Goal: Information Seeking & Learning: Learn about a topic

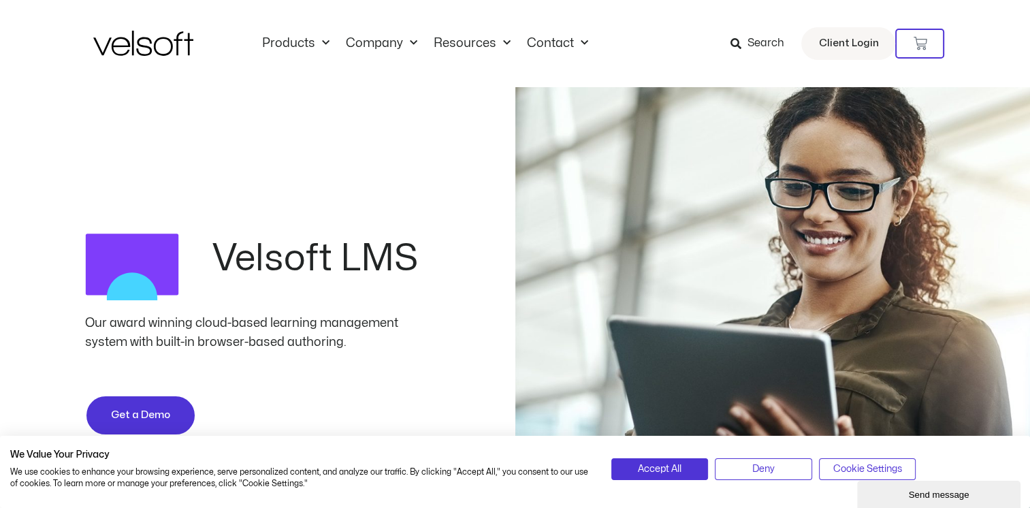
click at [698, 56] on div "Search Client Login" at bounding box center [784, 43] width 222 height 33
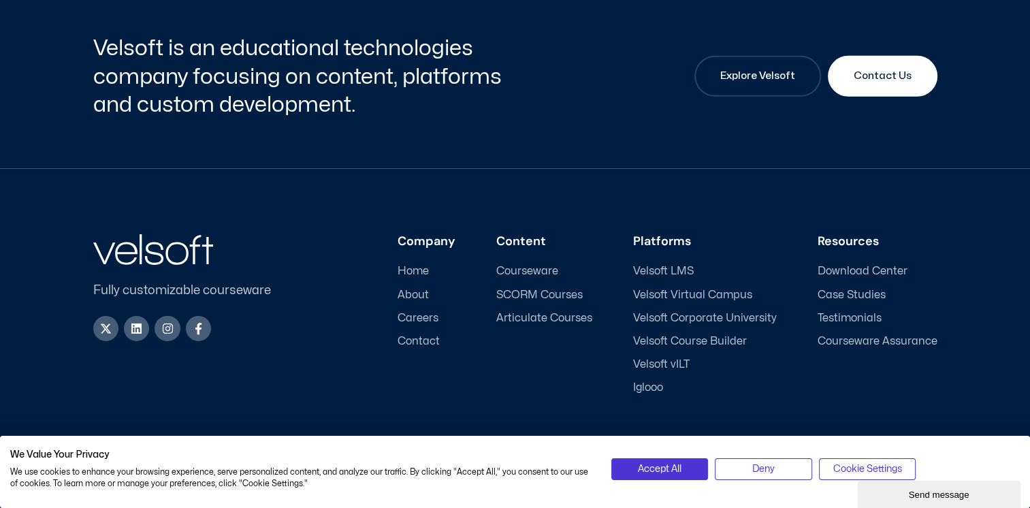
scroll to position [4357, 0]
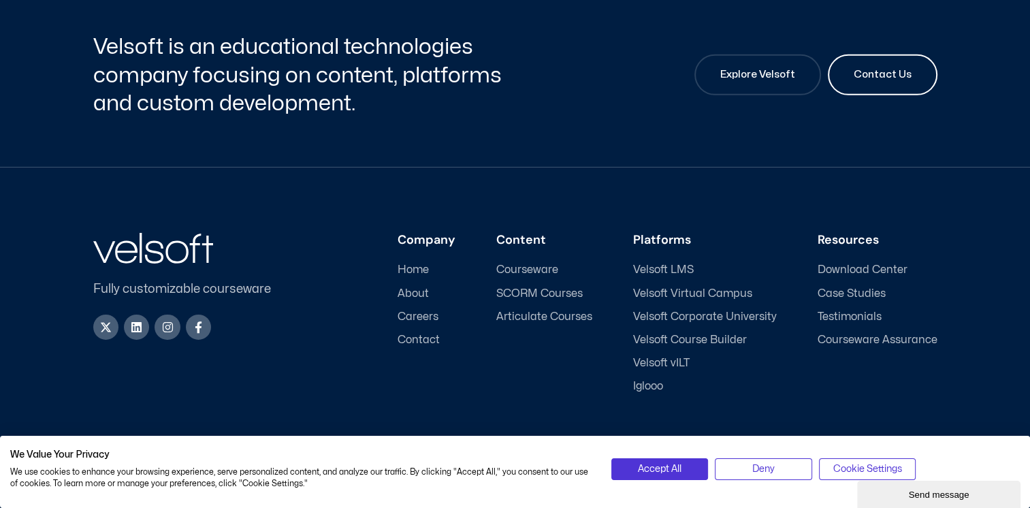
click at [863, 67] on span "Contact Us" at bounding box center [883, 75] width 58 height 16
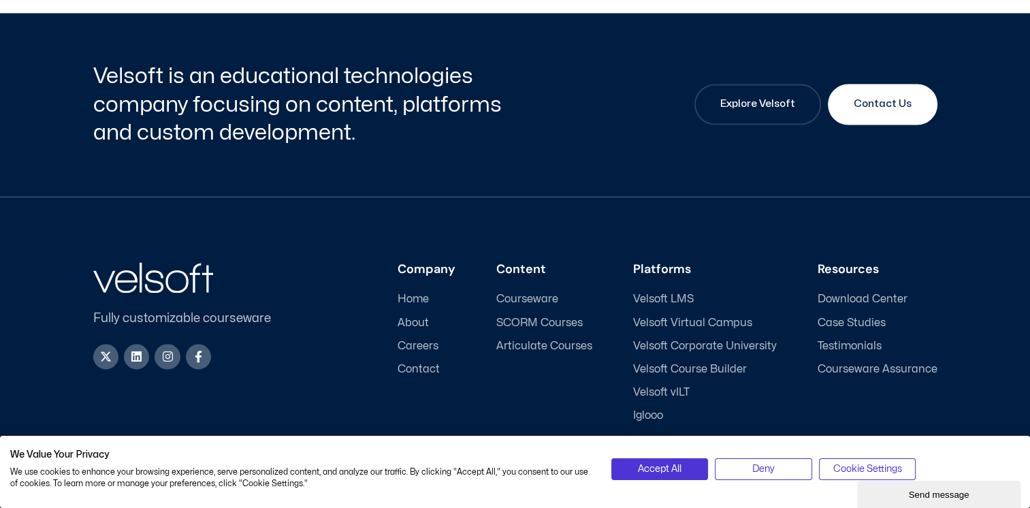
scroll to position [2101, 0]
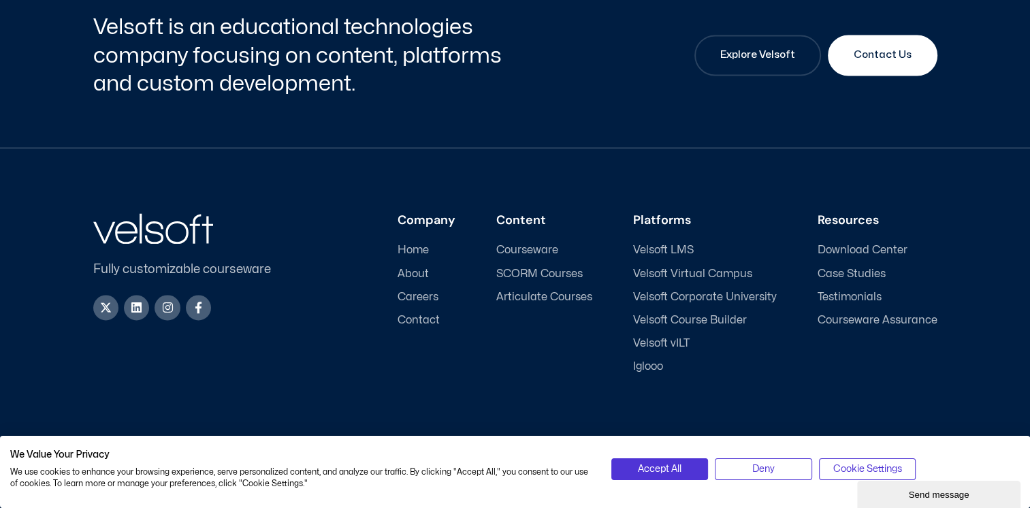
click at [839, 271] on span "Case Studies" at bounding box center [852, 274] width 68 height 13
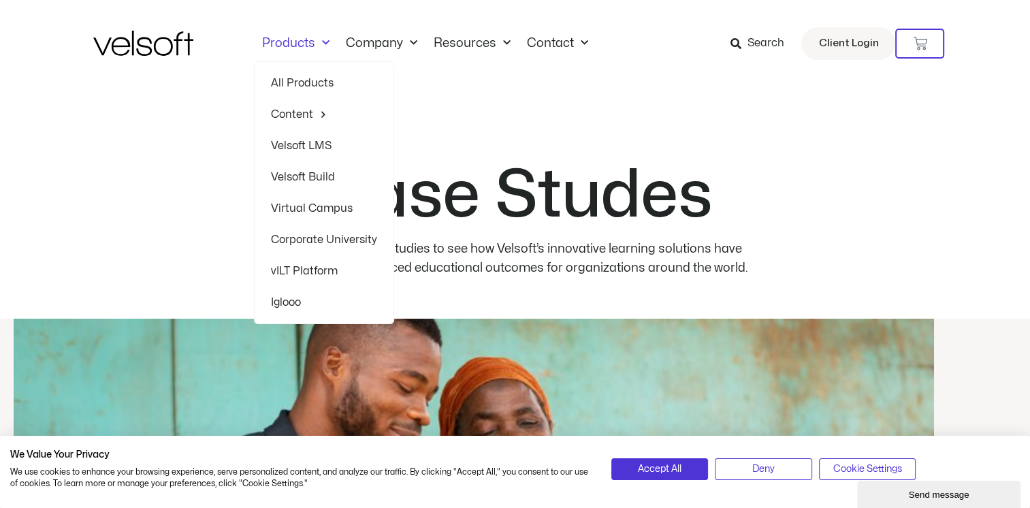
click at [319, 144] on link "Velsoft LMS" at bounding box center [324, 145] width 106 height 31
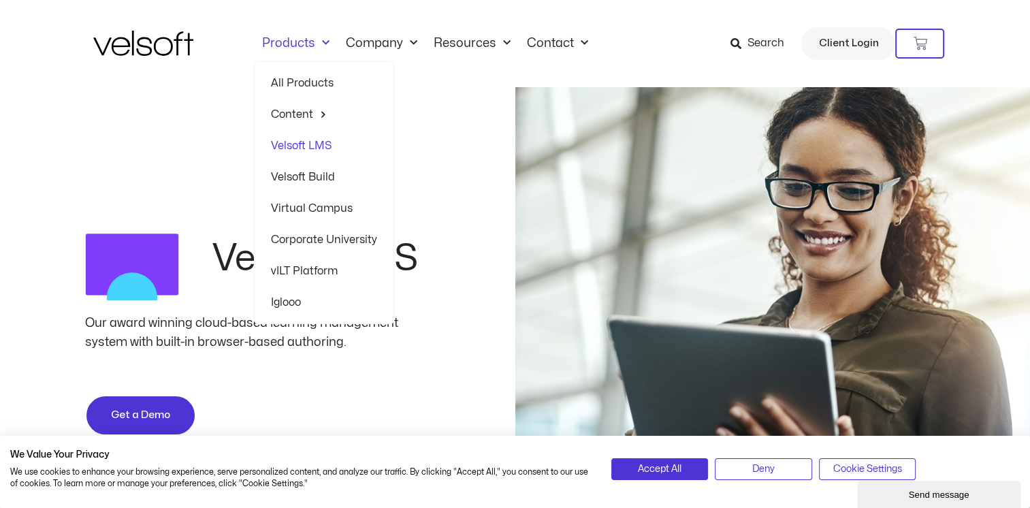
click at [328, 264] on link "vILT Platform" at bounding box center [324, 270] width 106 height 31
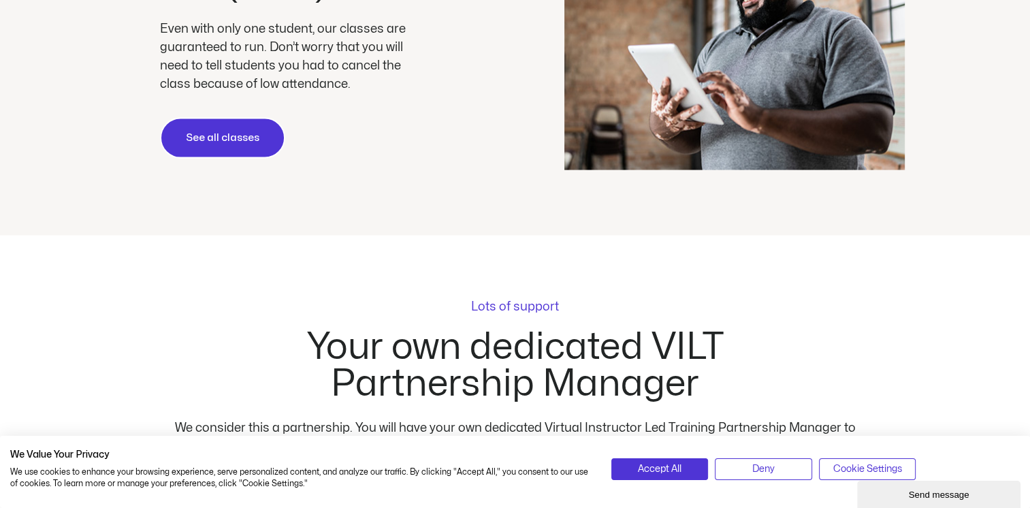
scroll to position [2655, 0]
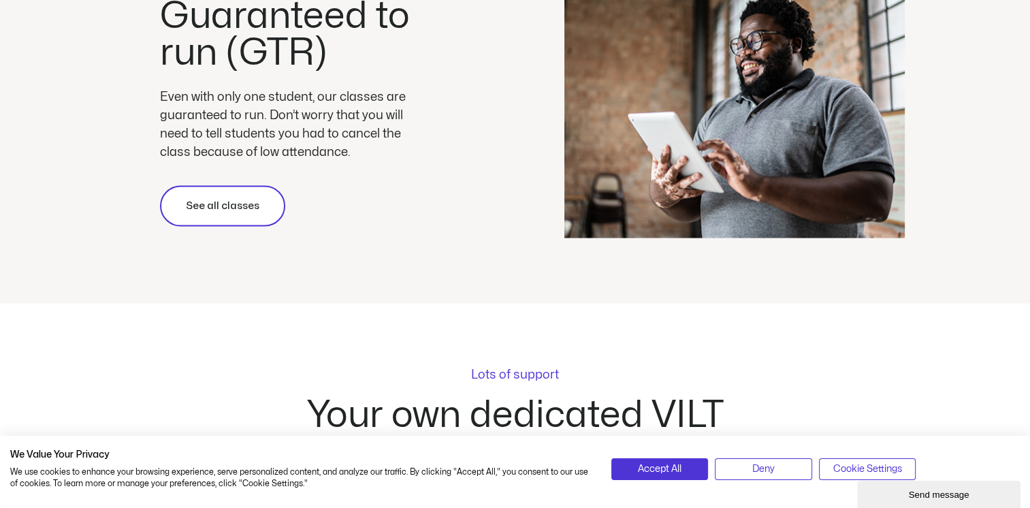
click at [259, 200] on link "See all classes" at bounding box center [222, 206] width 125 height 41
